Goal: Find specific page/section: Find specific page/section

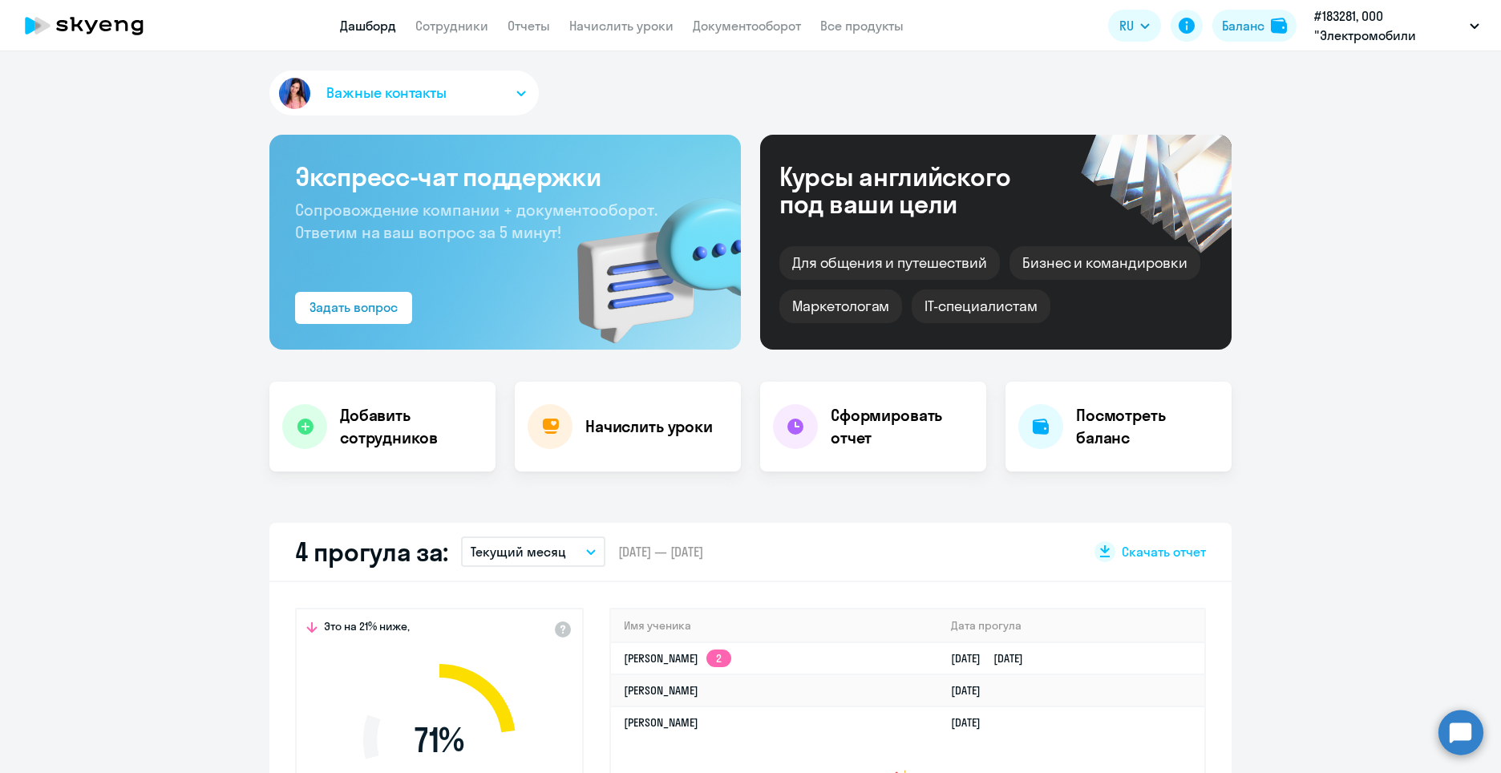
select select "30"
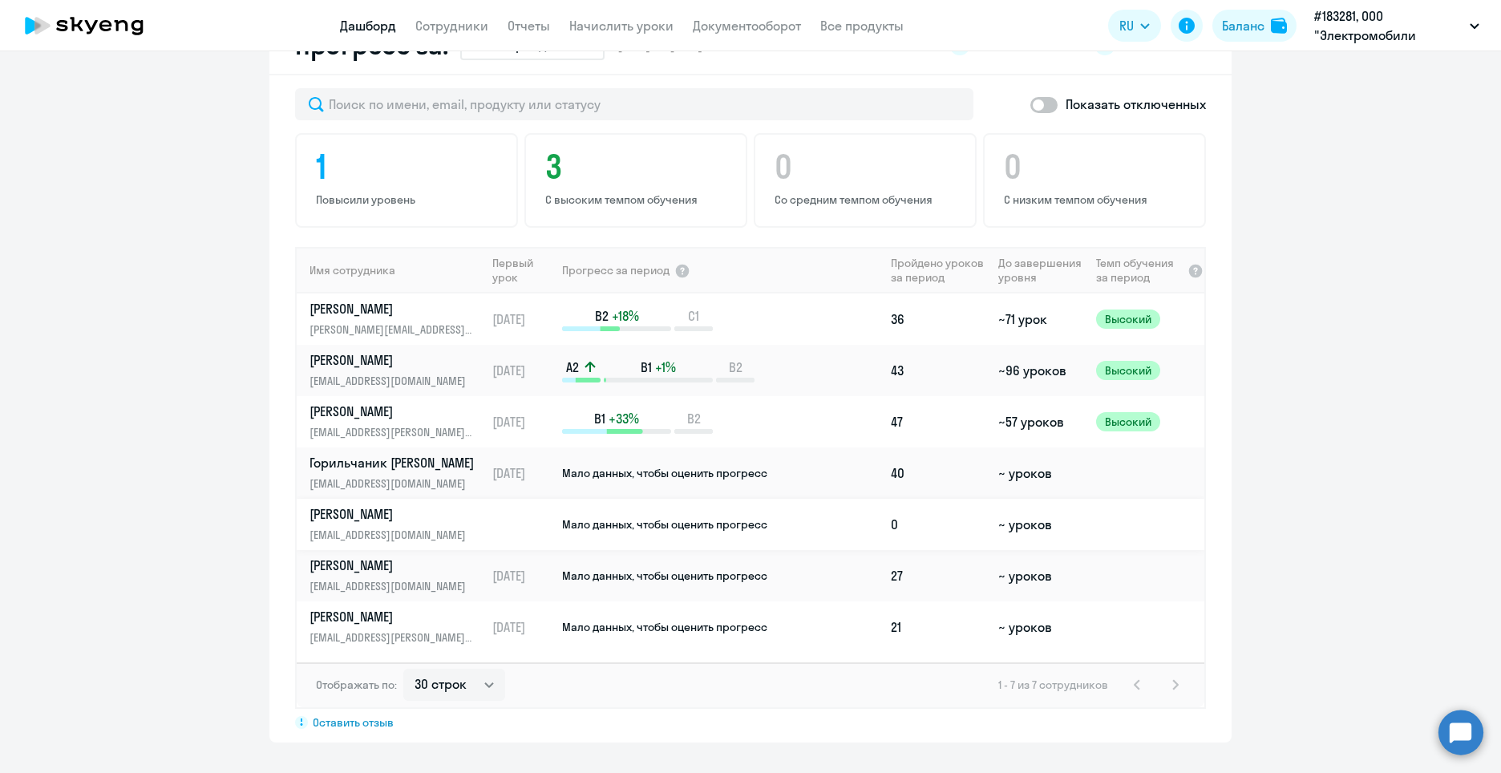
scroll to position [962, 0]
click at [363, 620] on p "[PERSON_NAME]" at bounding box center [392, 615] width 165 height 18
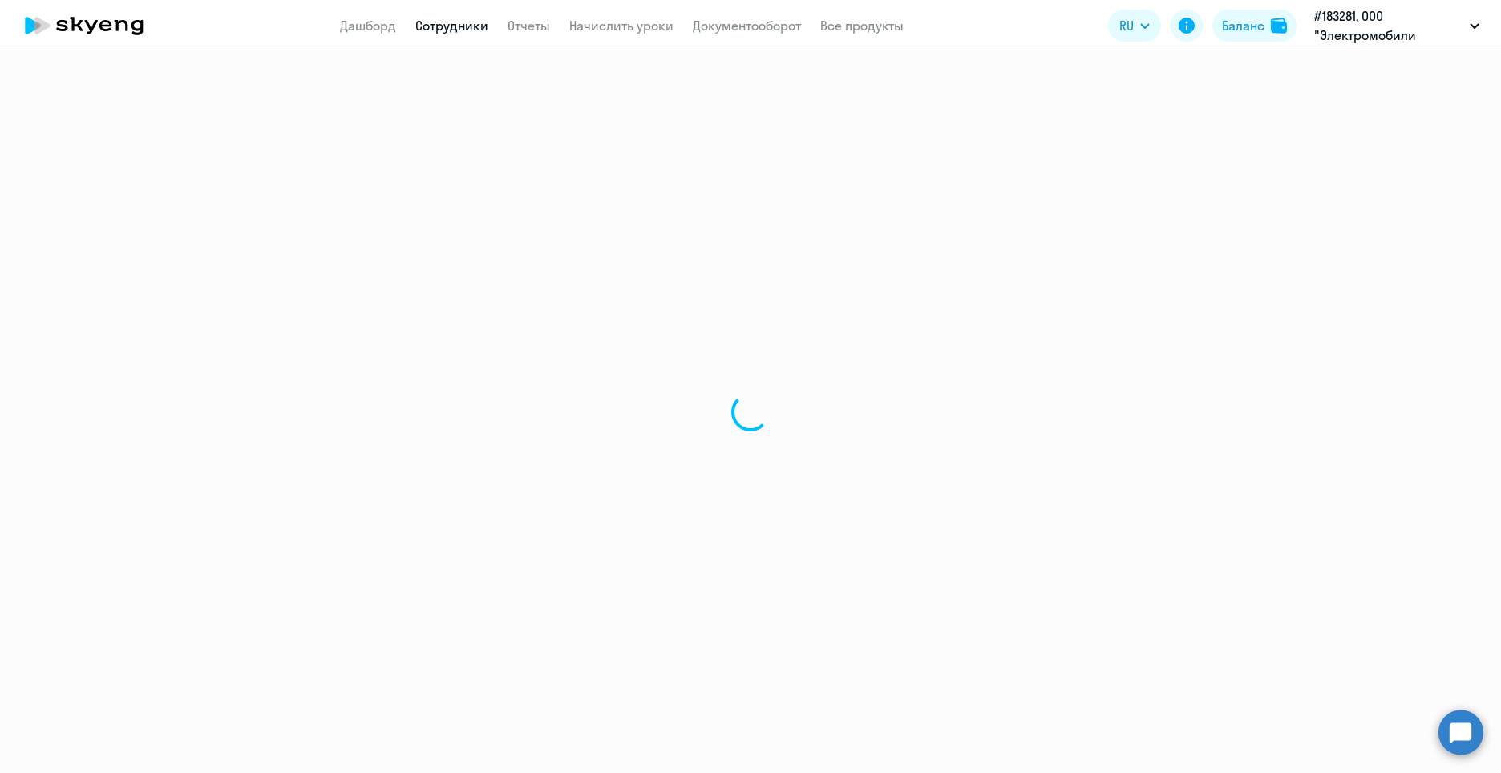
select select "english"
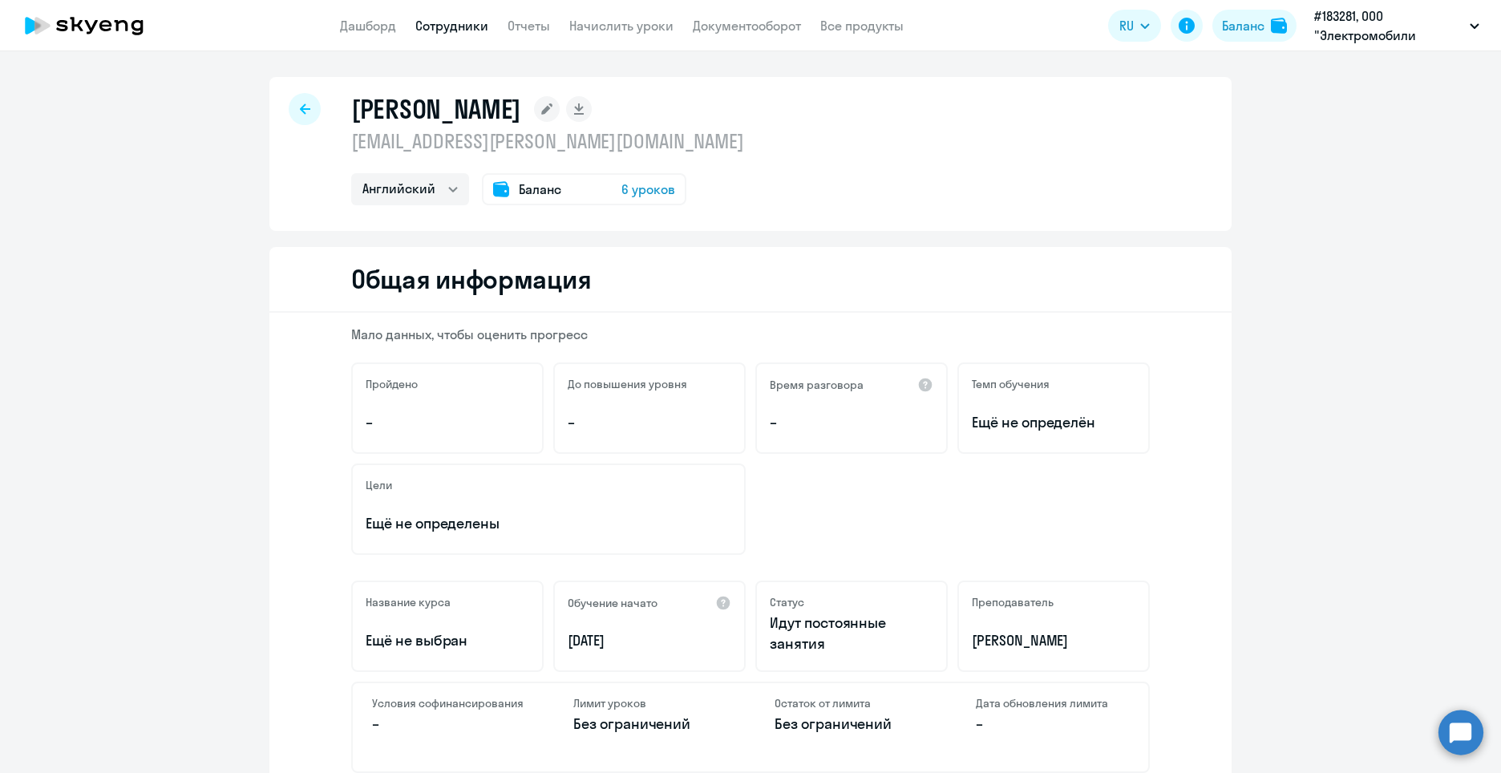
click at [136, 34] on icon at bounding box center [138, 27] width 12 height 15
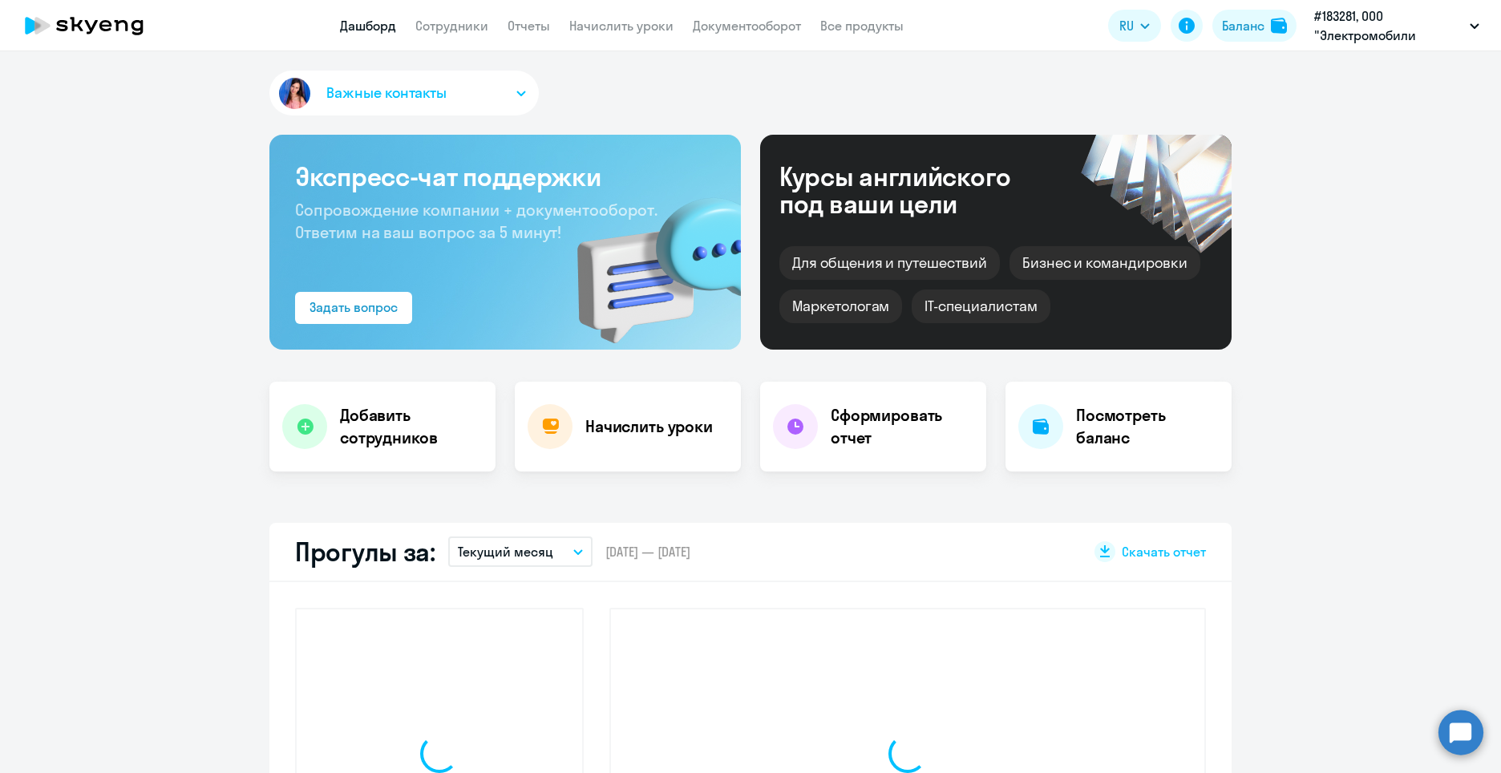
select select "30"
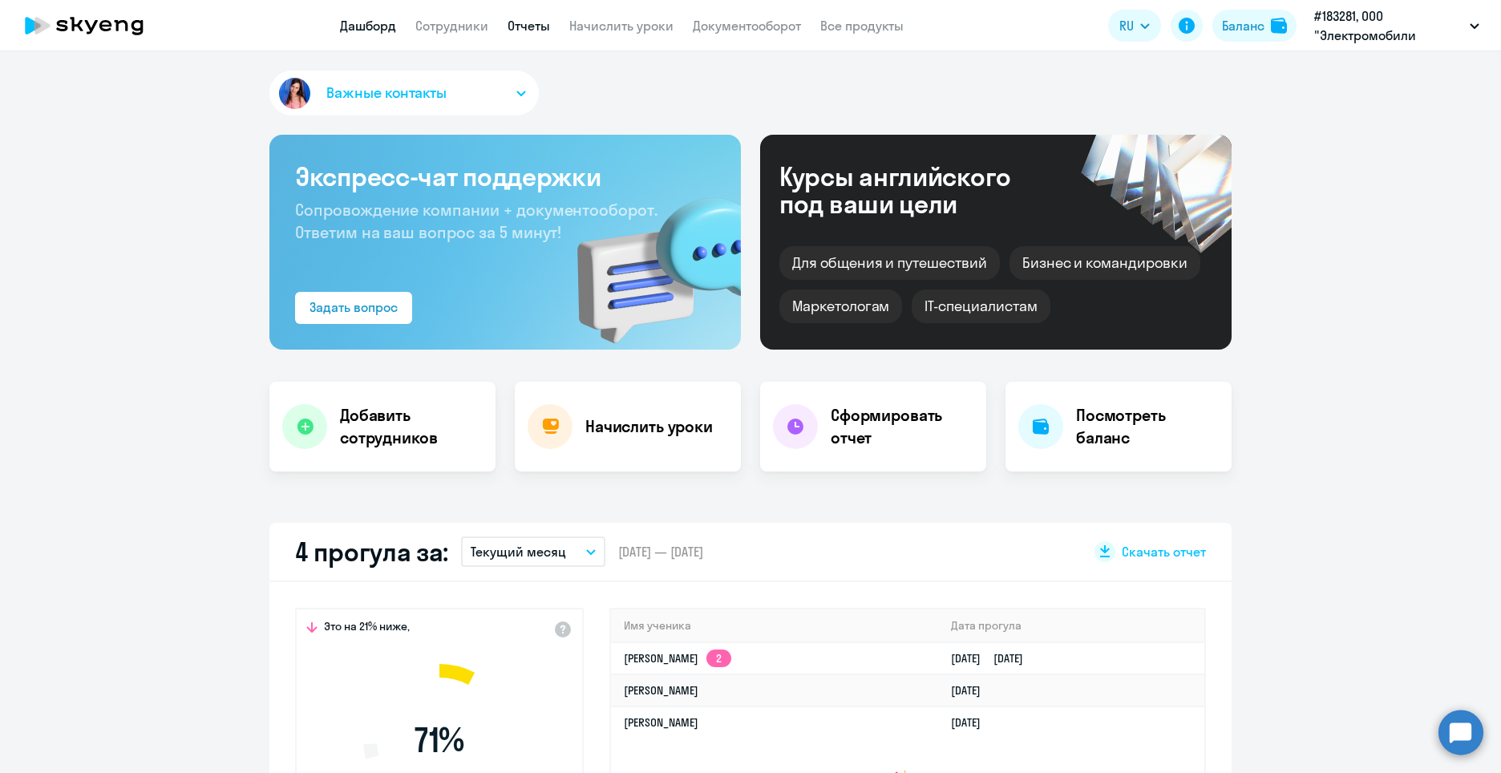
click at [508, 23] on link "Отчеты" at bounding box center [529, 26] width 43 height 16
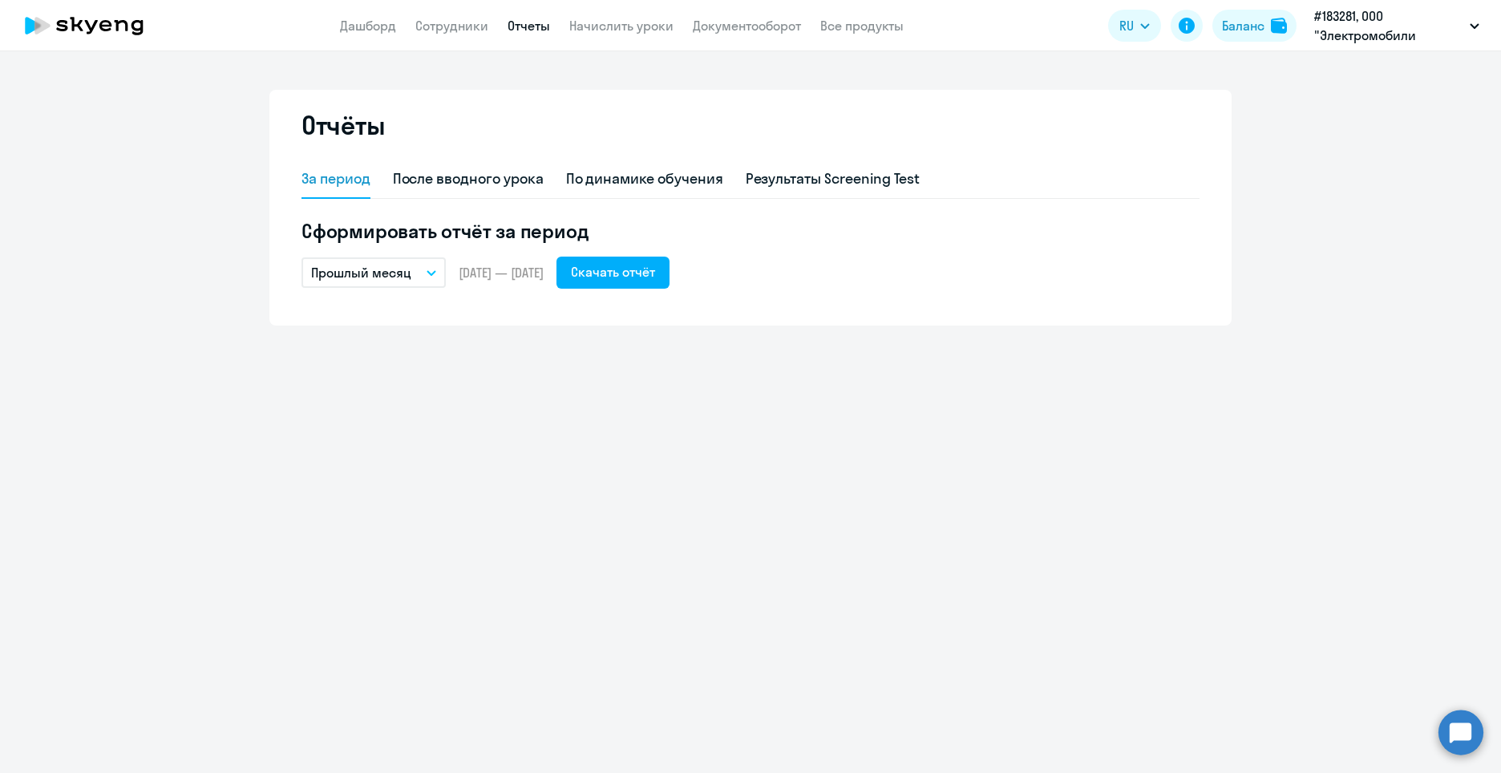
click at [516, 27] on link "Отчеты" at bounding box center [529, 26] width 43 height 16
click at [805, 33] on nav "Дашборд Сотрудники Отчеты Начислить уроки Документооборот Все продукты" at bounding box center [622, 26] width 564 height 20
click at [767, 18] on link "Документооборот" at bounding box center [747, 26] width 108 height 16
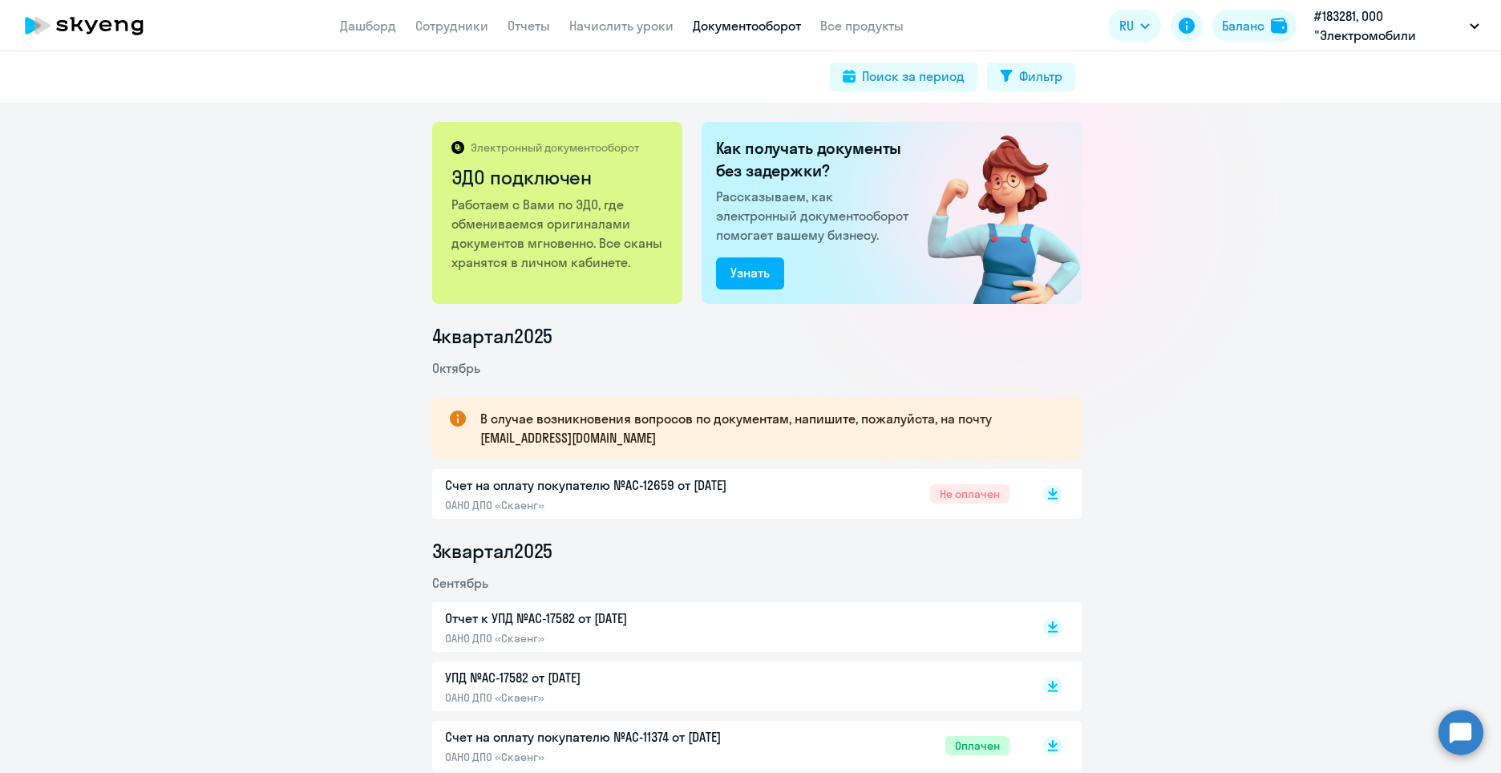
click at [912, 503] on div "Не оплачен" at bounding box center [961, 493] width 98 height 19
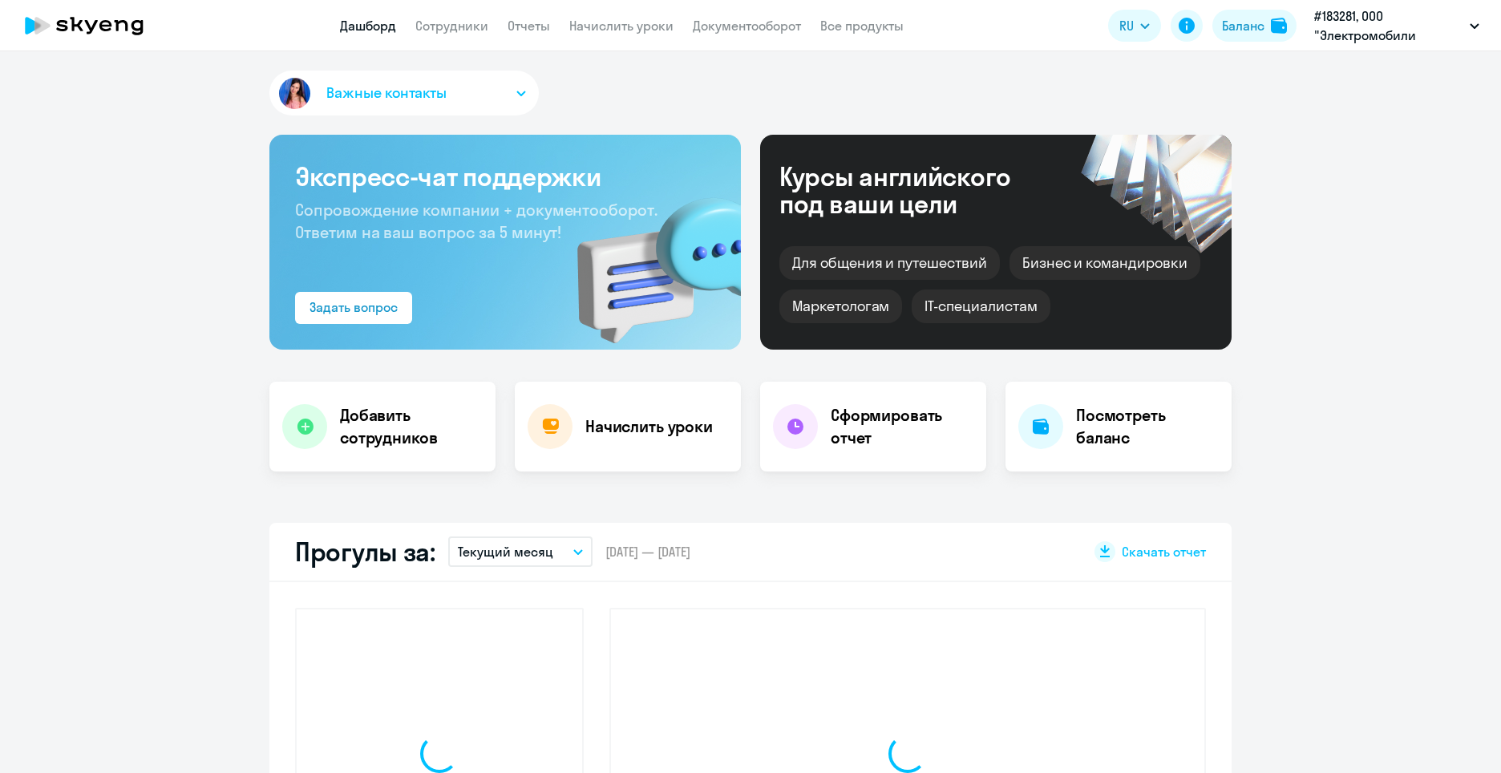
select select "30"
